Goal: Task Accomplishment & Management: Use online tool/utility

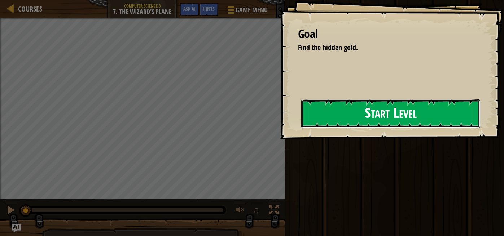
click at [347, 117] on button "Start Level" at bounding box center [390, 114] width 179 height 29
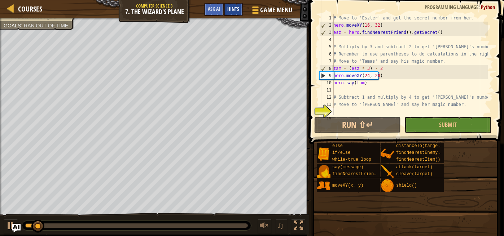
click at [240, 12] on div "Hints" at bounding box center [233, 9] width 19 height 13
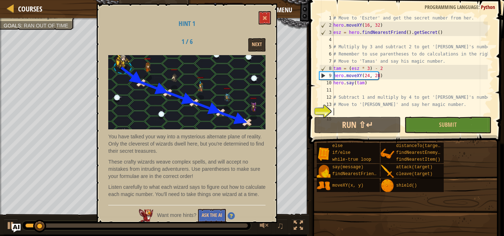
scroll to position [29, 0]
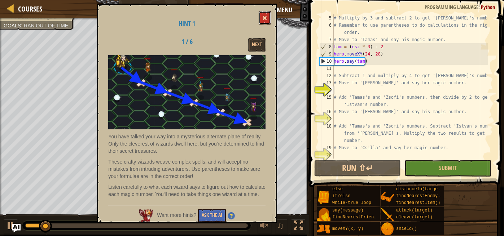
click at [267, 14] on button at bounding box center [265, 17] width 12 height 13
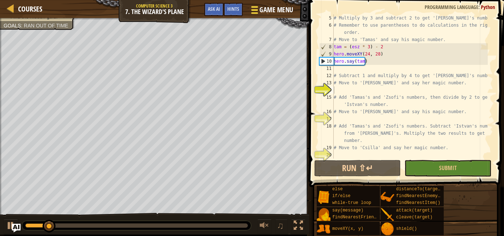
click at [267, 12] on span "Game Menu" at bounding box center [276, 10] width 34 height 10
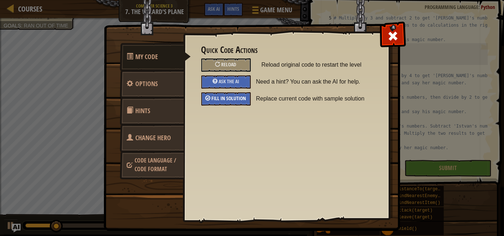
click at [237, 101] on div "Fill in solution" at bounding box center [225, 98] width 49 height 13
click at [390, 32] on span at bounding box center [393, 36] width 12 height 12
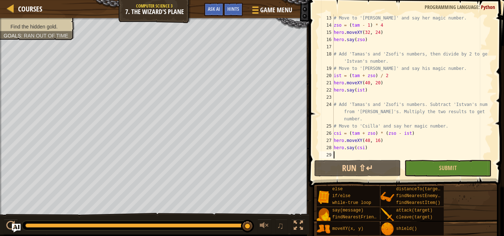
scroll to position [94, 0]
